Goal: Task Accomplishment & Management: Manage account settings

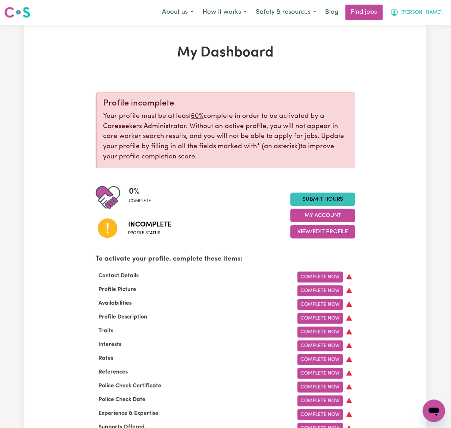
click at [434, 13] on span "[PERSON_NAME]" at bounding box center [422, 13] width 41 height 8
click at [432, 38] on link "My Dashboard" at bounding box center [419, 40] width 56 height 13
click at [429, 38] on link "My Dashboard" at bounding box center [419, 40] width 56 height 13
click at [429, 58] on link "Logout" at bounding box center [419, 53] width 56 height 13
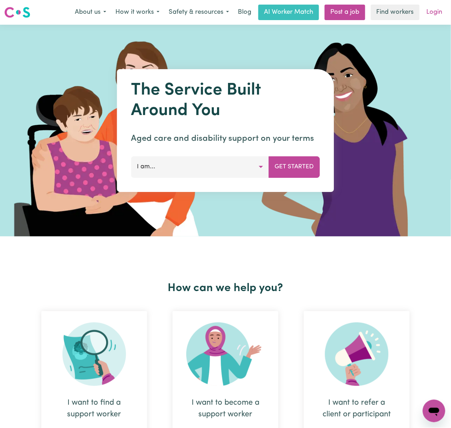
click at [434, 11] on link "Login" at bounding box center [435, 13] width 24 height 16
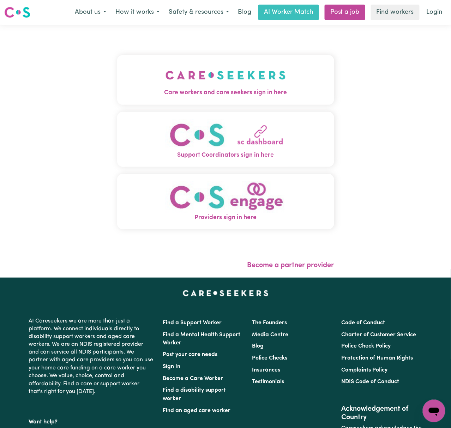
click at [249, 60] on button "Care workers and care seekers sign in here" at bounding box center [225, 79] width 217 height 49
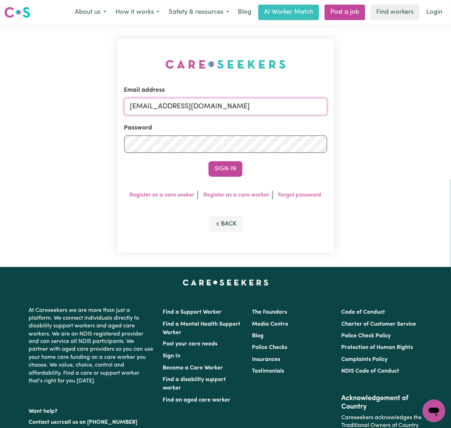
click at [205, 110] on input "[EMAIL_ADDRESS][DOMAIN_NAME]" at bounding box center [225, 106] width 203 height 17
drag, startPoint x: 167, startPoint y: 105, endPoint x: 417, endPoint y: 106, distance: 250.6
click at [417, 106] on div "Email address [EMAIL_ADDRESS][DOMAIN_NAME] Password Sign In Register as a care …" at bounding box center [225, 146] width 451 height 243
type input "superuser~[EMAIL_ADDRESS][DOMAIN_NAME]"
click at [209, 161] on button "Sign In" at bounding box center [226, 169] width 34 height 16
